Goal: Find contact information

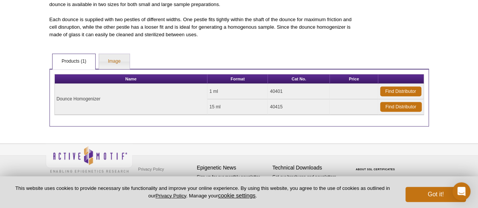
scroll to position [111, 0]
click at [394, 90] on link "Find Distributor" at bounding box center [400, 92] width 41 height 10
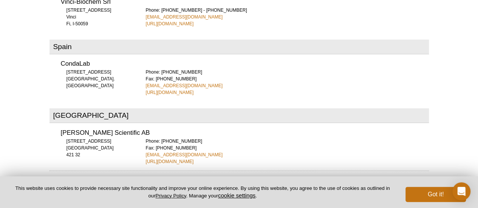
scroll to position [2578, 0]
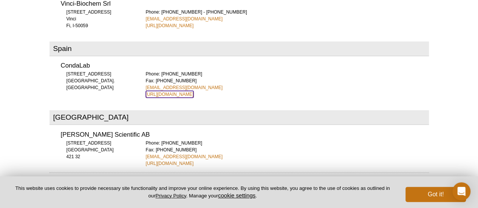
click at [188, 91] on link "https://www.condalab.com" at bounding box center [170, 94] width 48 height 7
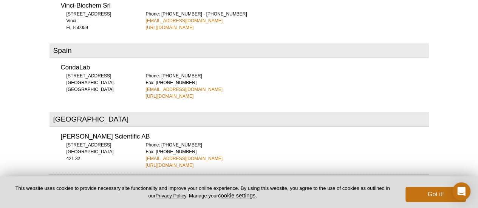
scroll to position [2578, 0]
